Goal: Check status: Check status

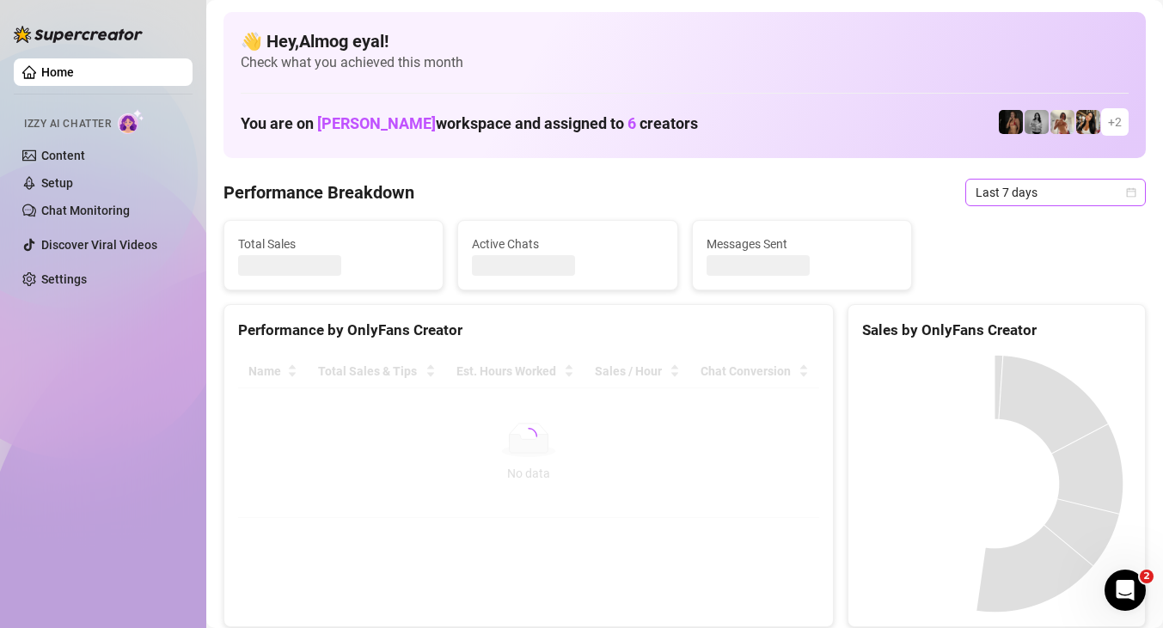
click at [1067, 190] on span "Last 7 days" at bounding box center [1055, 193] width 160 height 26
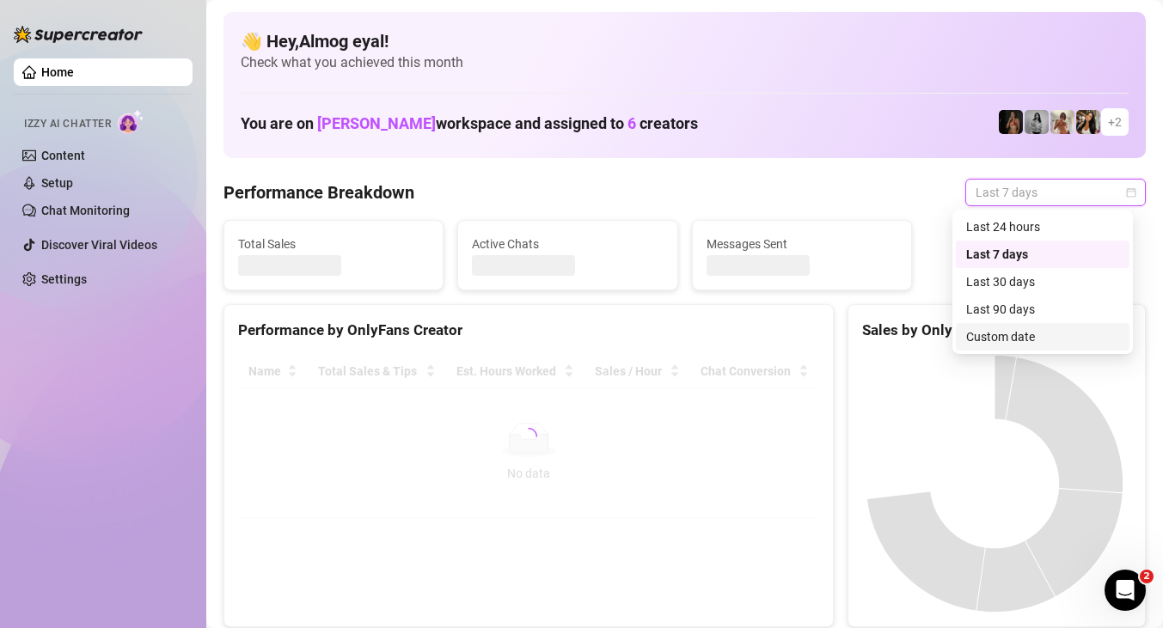
click at [1042, 328] on div "Custom date" at bounding box center [1042, 336] width 153 height 19
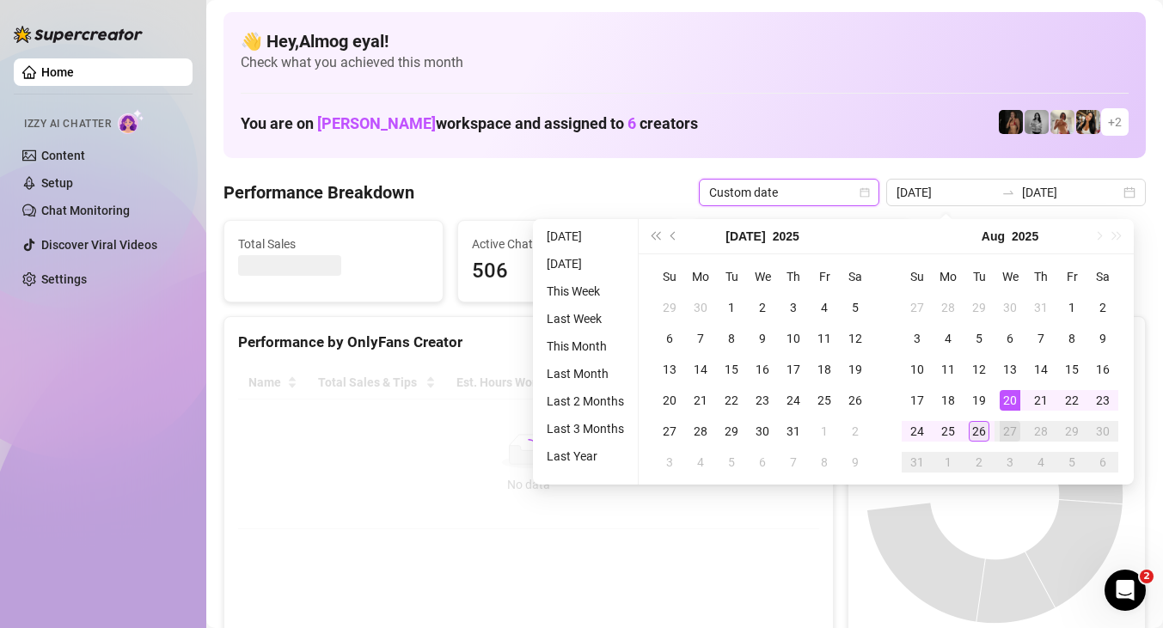
click at [984, 432] on div "26" at bounding box center [979, 431] width 21 height 21
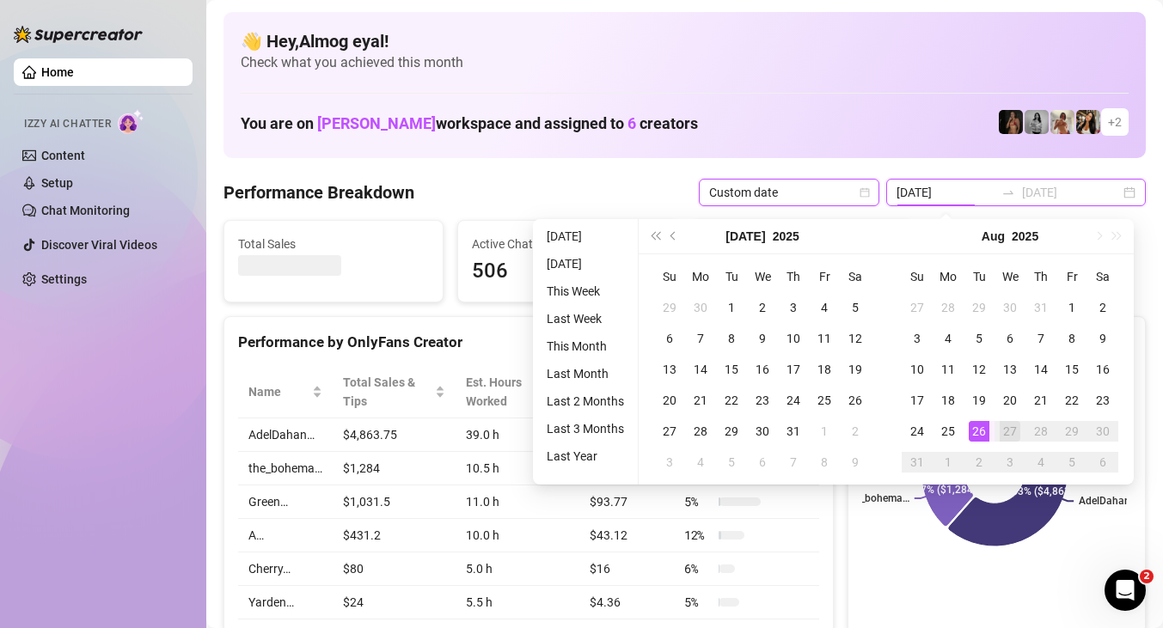
type input "[DATE]"
click at [981, 433] on div "26" at bounding box center [979, 431] width 21 height 21
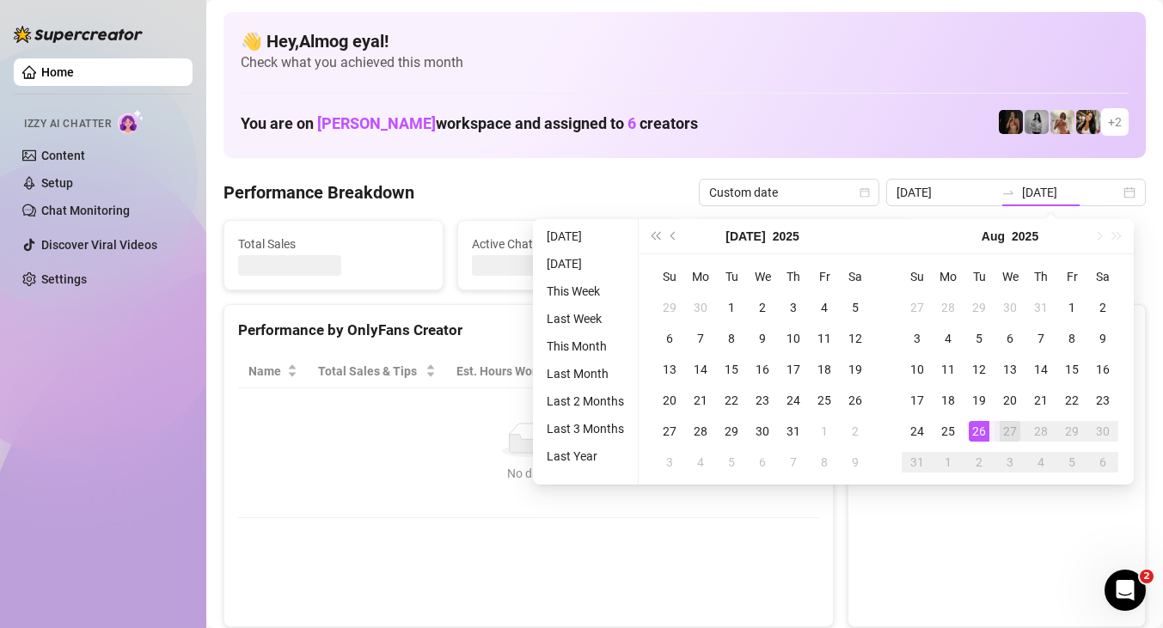
type input "[DATE]"
type input "2025-08-20"
type input "[DATE]"
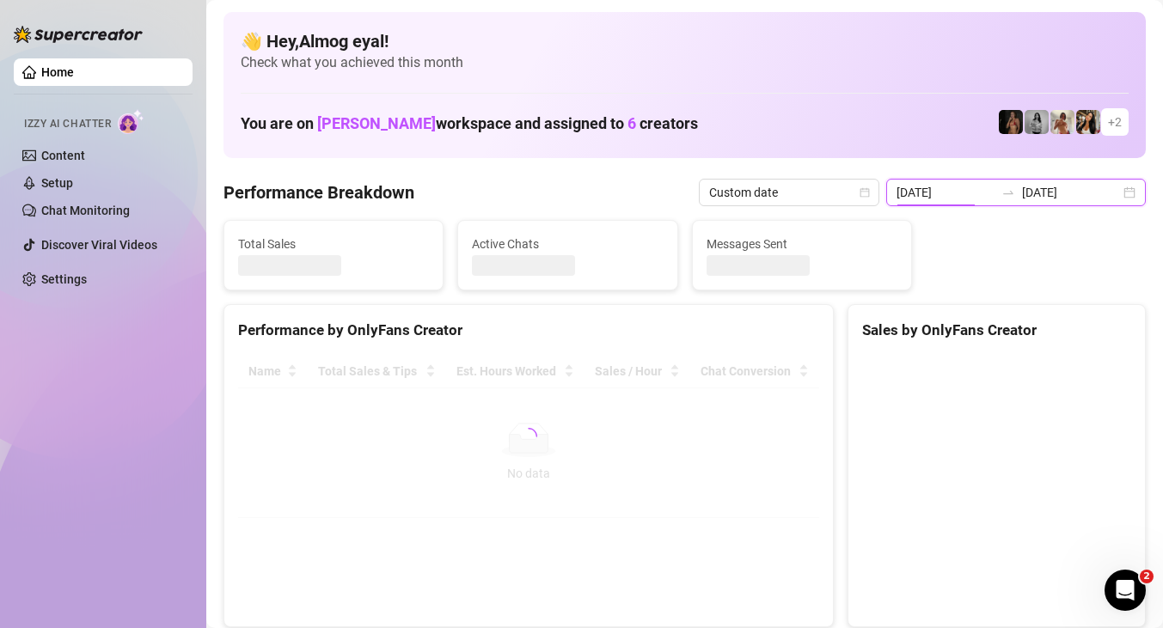
click at [963, 193] on input "2025-08-20" at bounding box center [945, 192] width 98 height 19
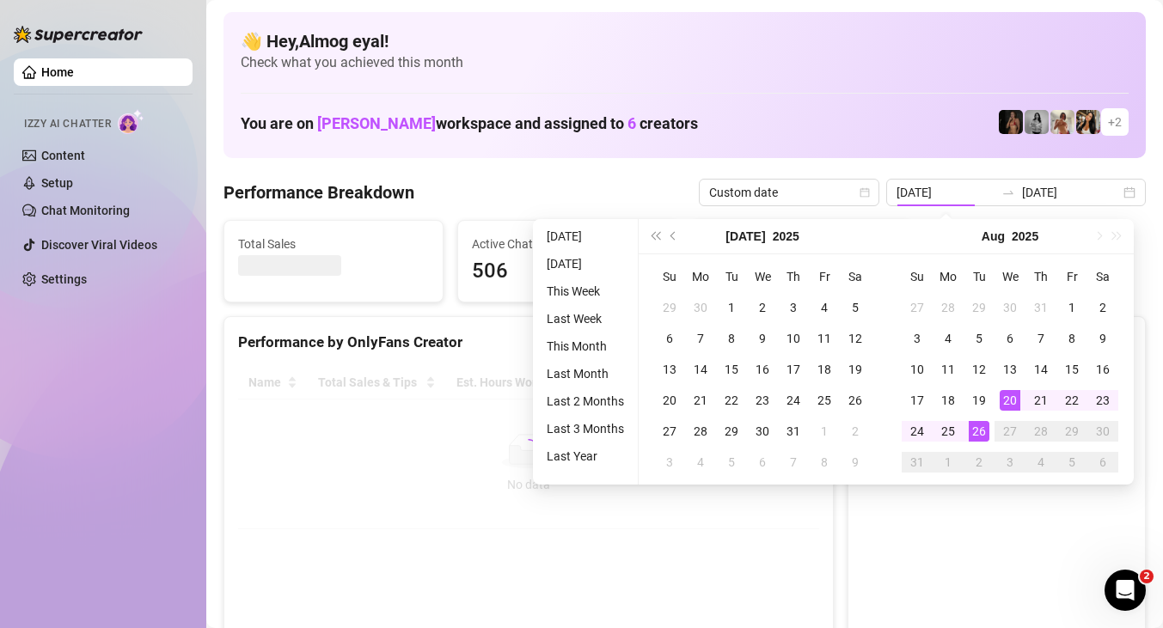
click at [975, 425] on div "26" at bounding box center [979, 431] width 21 height 21
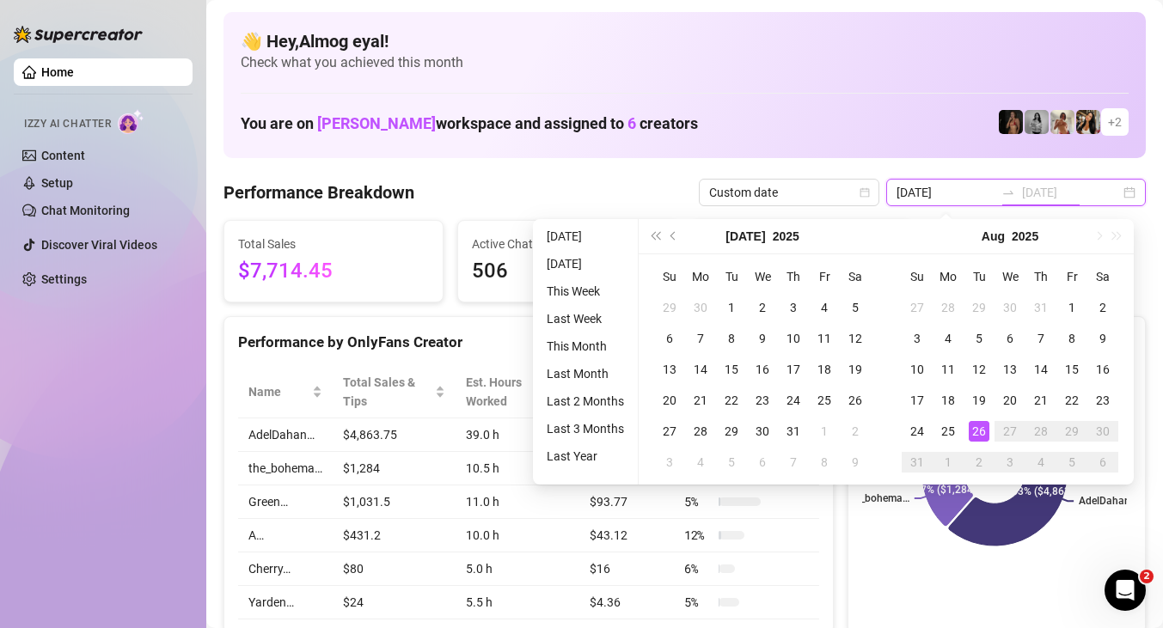
type input "2025-08-20"
type input "[DATE]"
click at [975, 432] on div "26" at bounding box center [979, 431] width 21 height 21
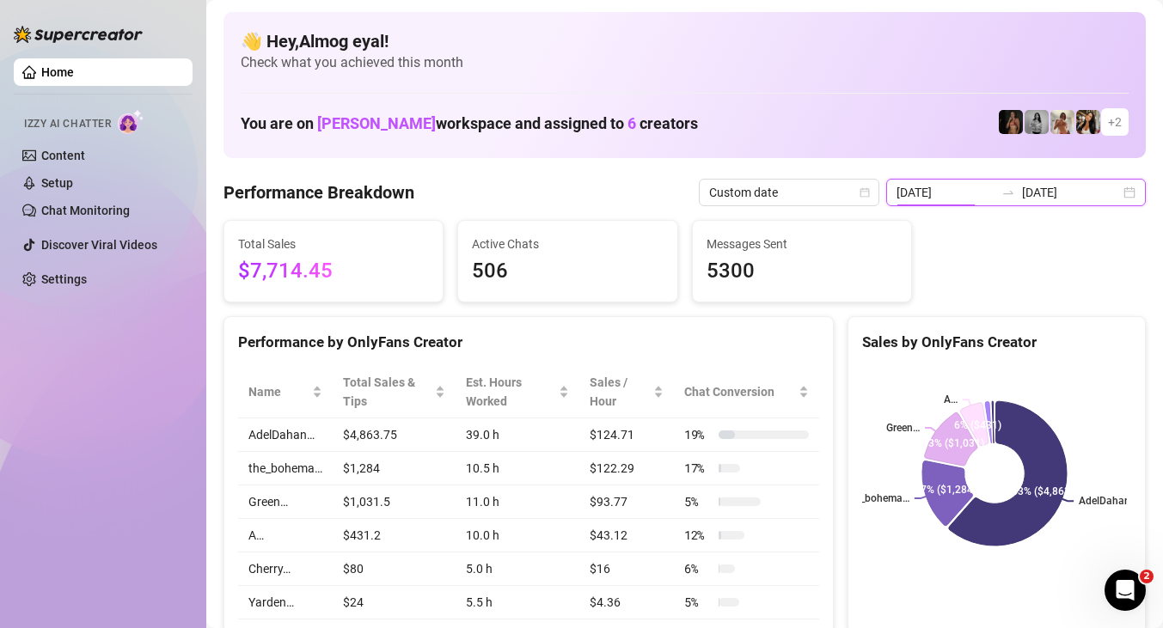
click at [985, 187] on input "2025-08-20" at bounding box center [945, 192] width 98 height 19
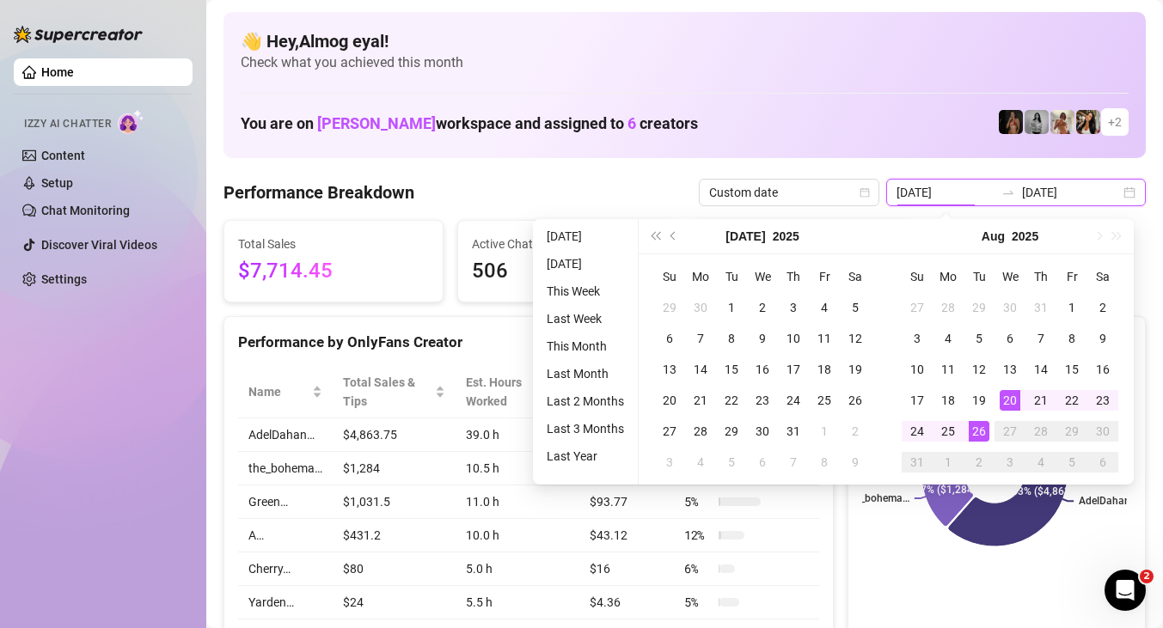
type input "[DATE]"
click at [979, 430] on div "26" at bounding box center [979, 431] width 21 height 21
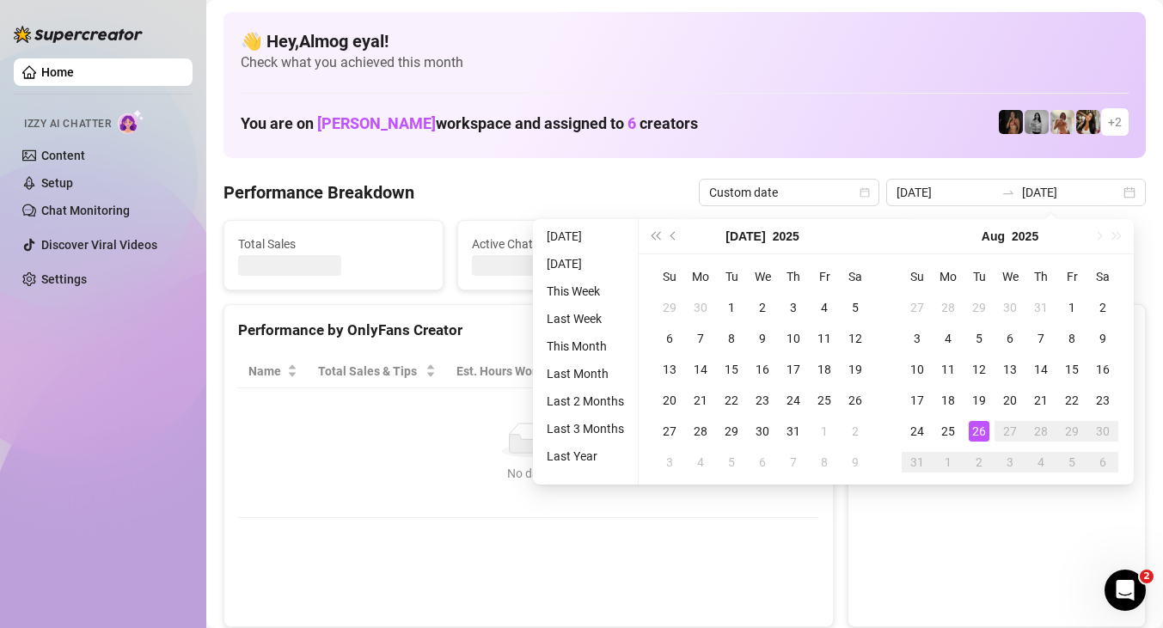
type input "[DATE]"
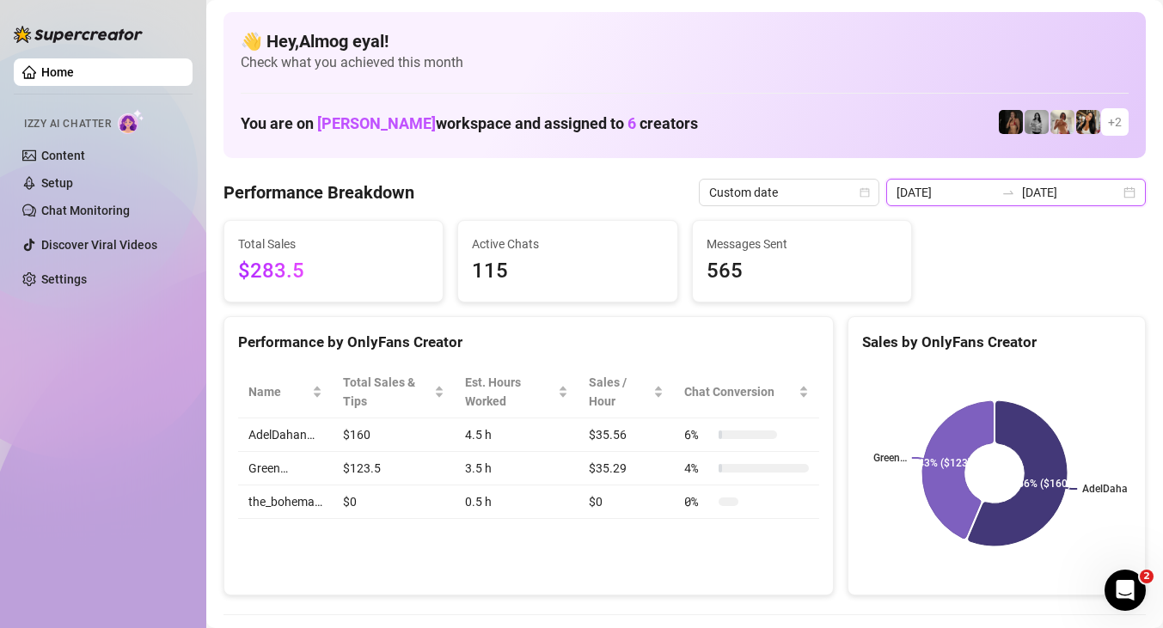
click at [1037, 189] on input "[DATE]" at bounding box center [1071, 192] width 98 height 19
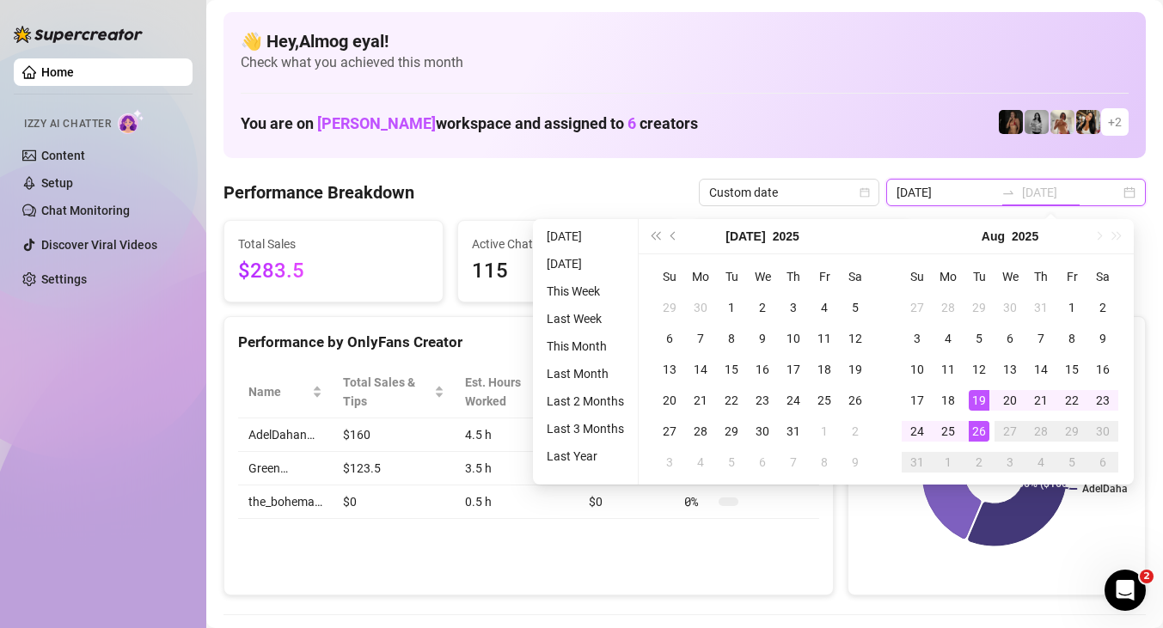
type input "[DATE]"
click at [987, 572] on rect at bounding box center [994, 473] width 265 height 215
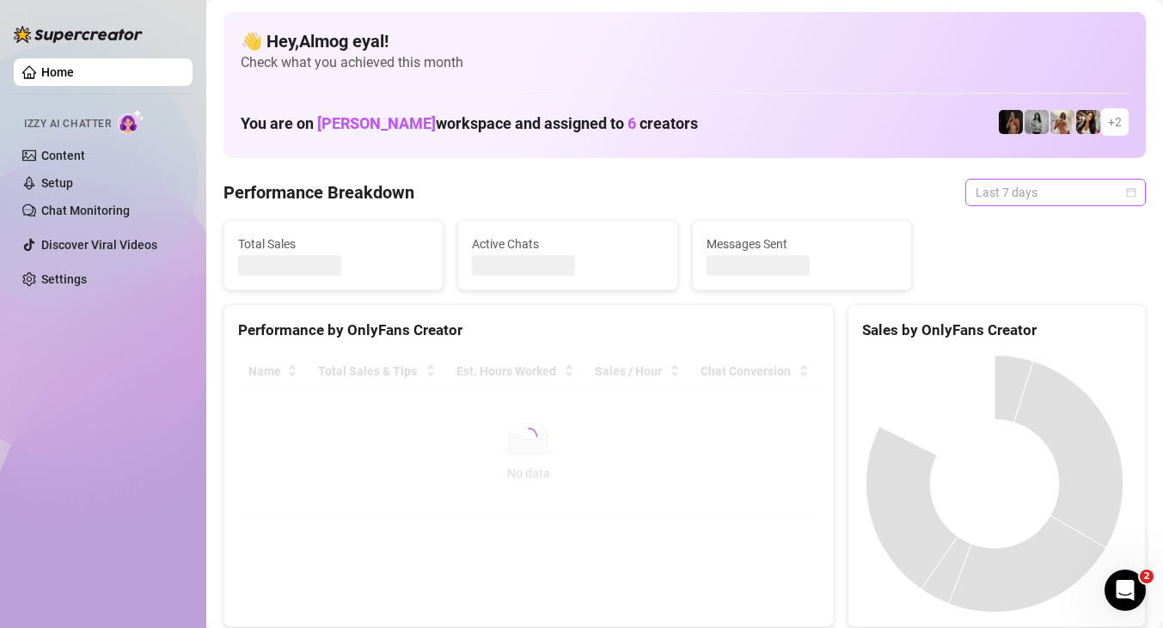
click at [1023, 196] on span "Last 7 days" at bounding box center [1055, 193] width 160 height 26
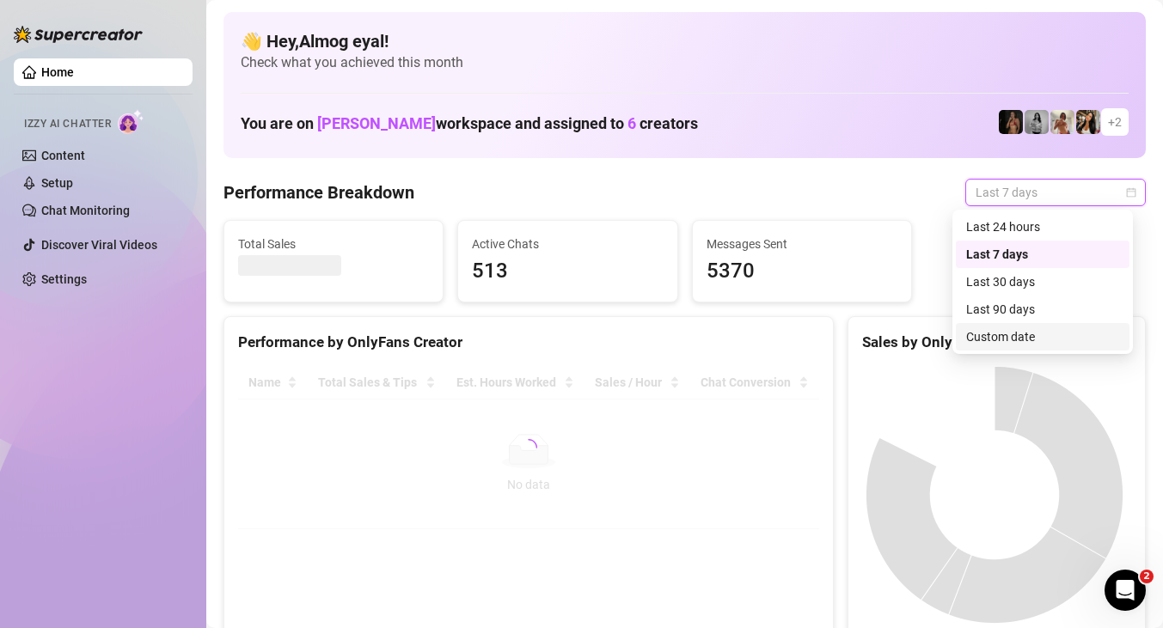
click at [1023, 339] on div "Custom date" at bounding box center [1042, 336] width 153 height 19
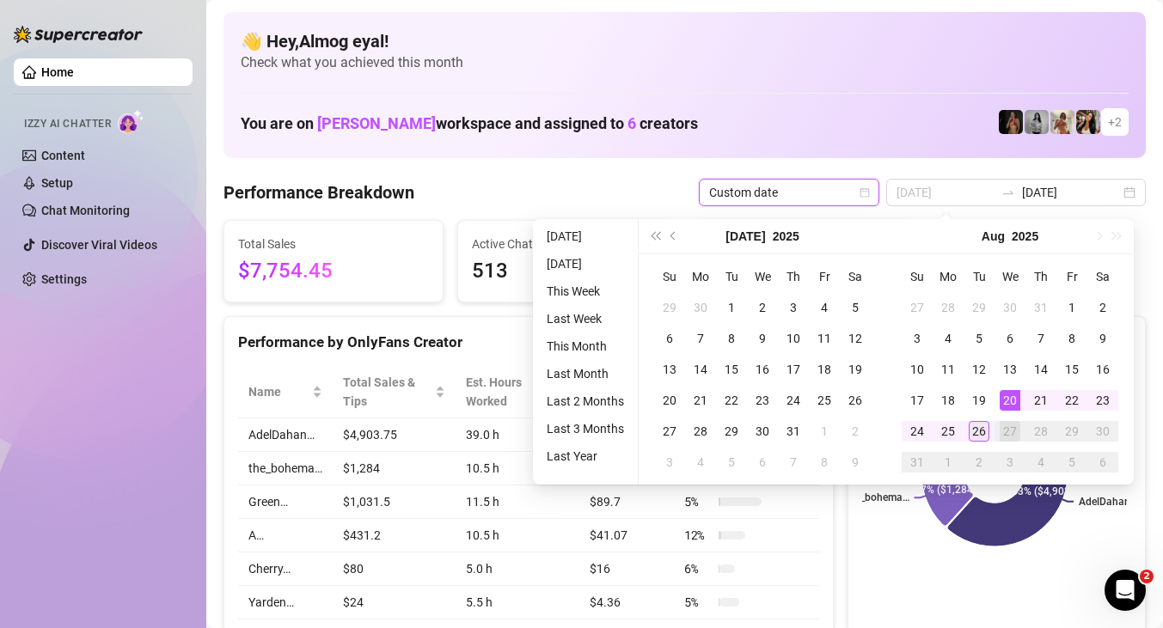
type input "[DATE]"
click at [978, 427] on div "26" at bounding box center [979, 431] width 21 height 21
click at [871, 520] on rect at bounding box center [994, 473] width 265 height 215
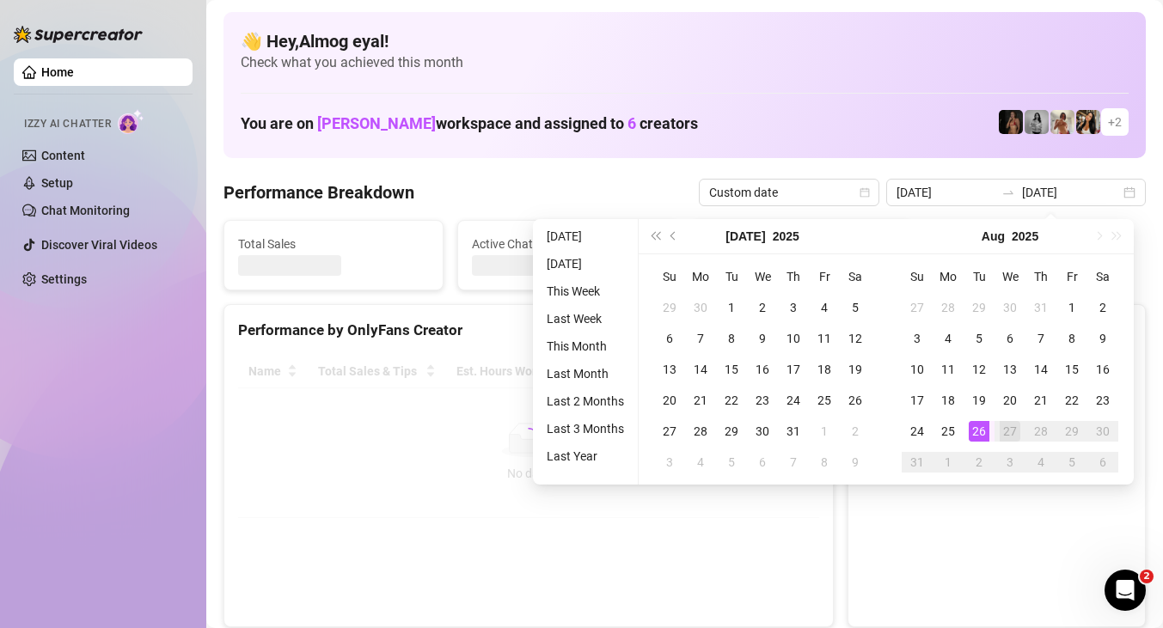
type input "[DATE]"
